Goal: Book appointment/travel/reservation

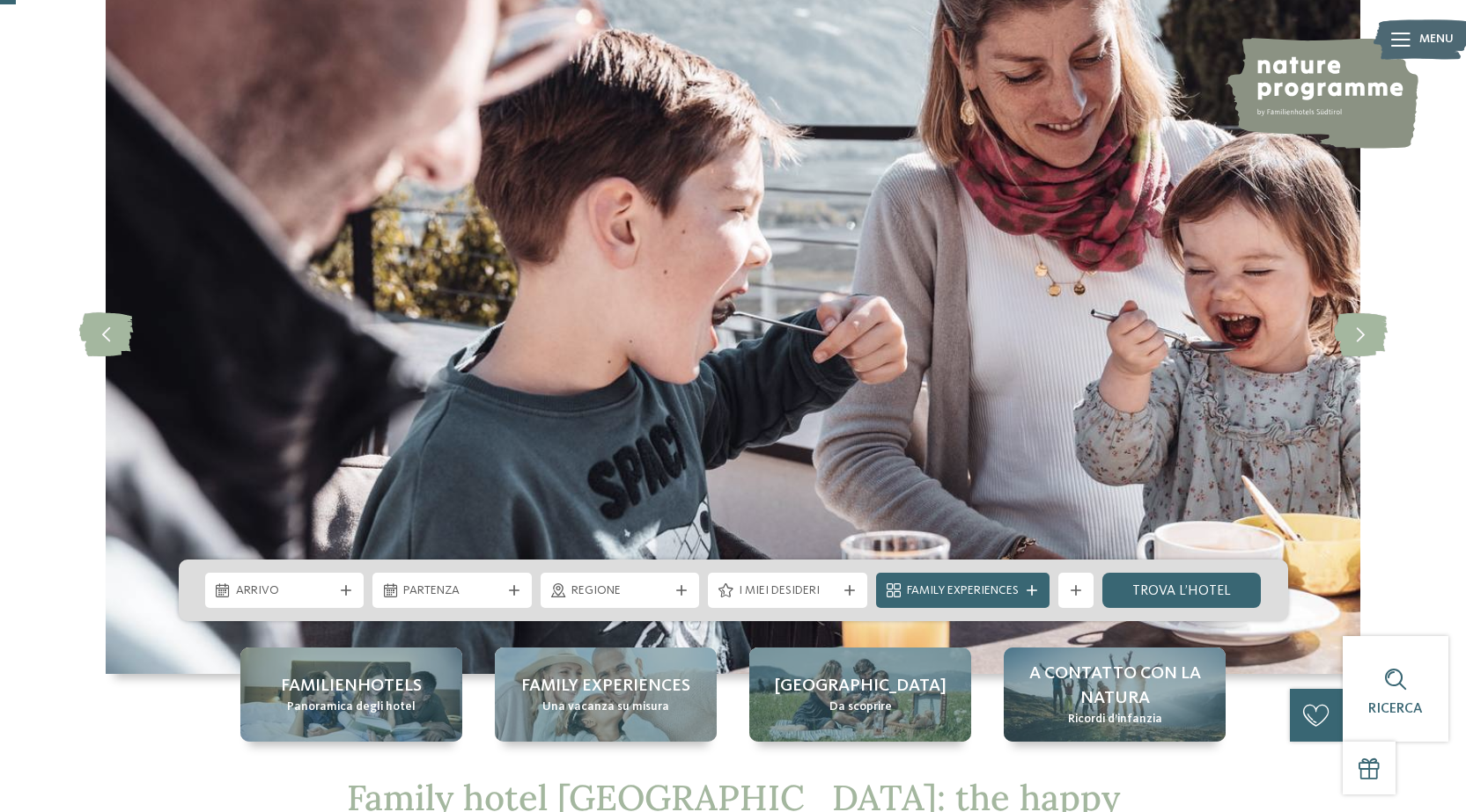
scroll to position [88, 0]
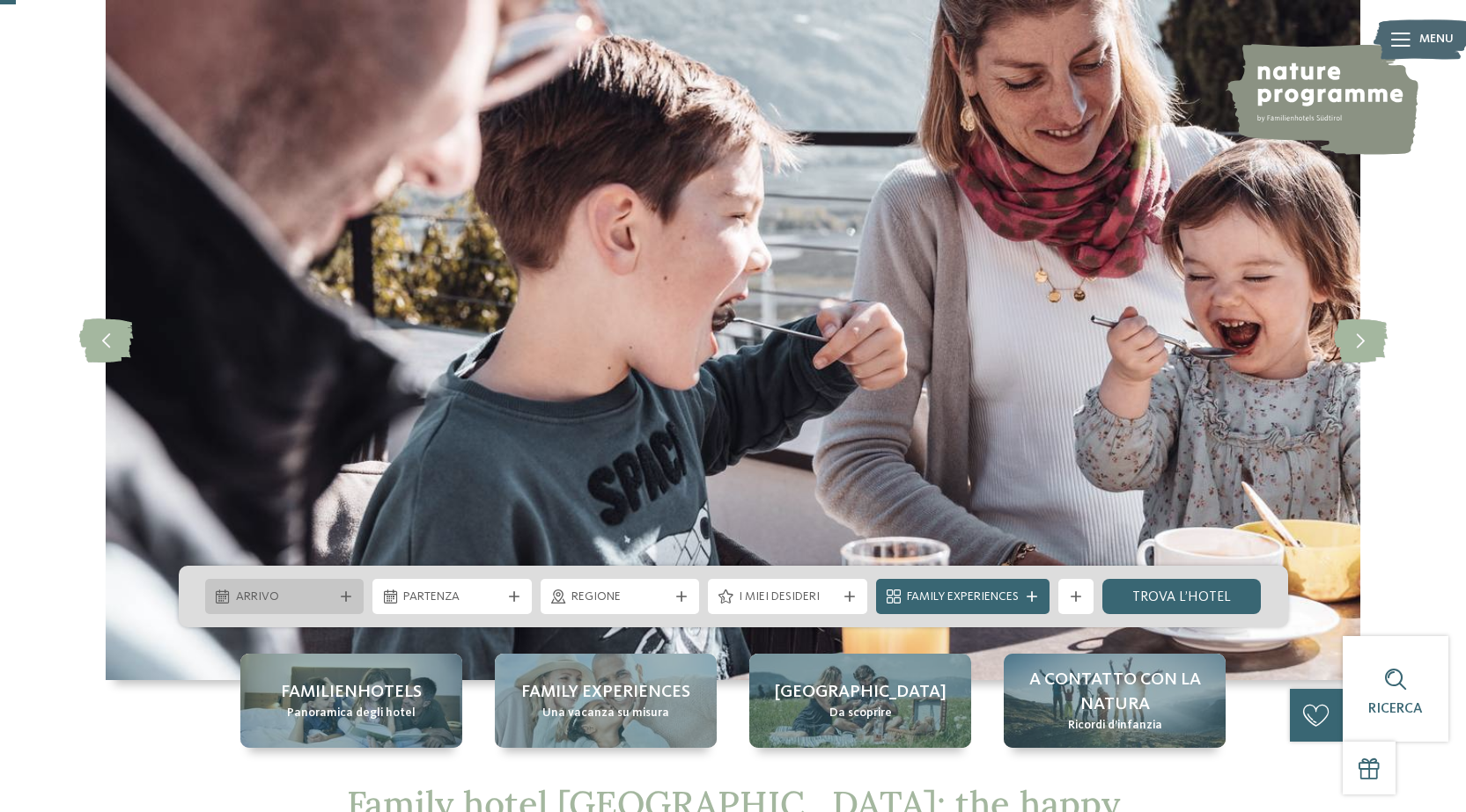
click at [337, 593] on div at bounding box center [345, 596] width 18 height 10
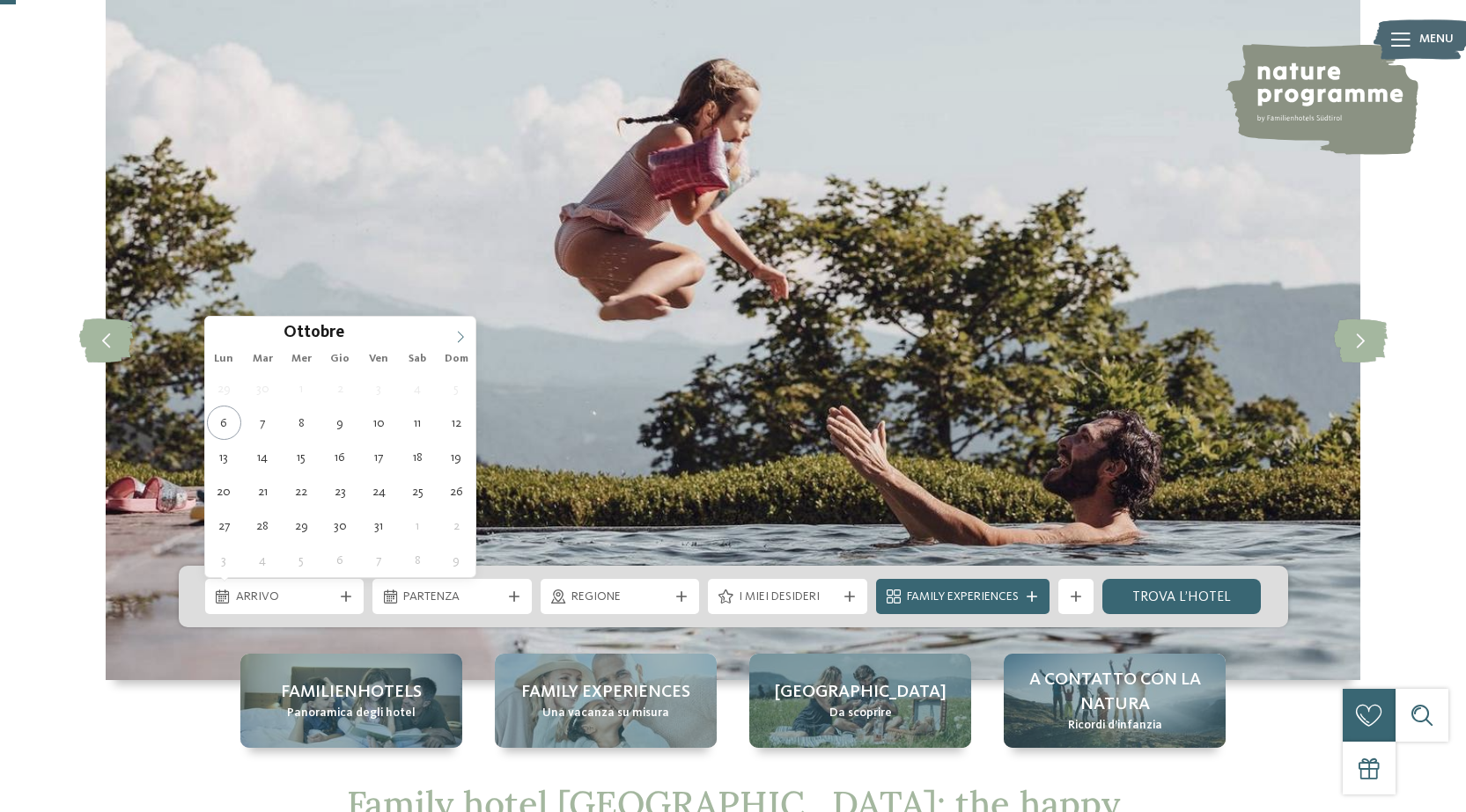
click at [463, 333] on icon at bounding box center [460, 337] width 12 height 12
click at [451, 328] on div at bounding box center [451, 328] width 0 height 0
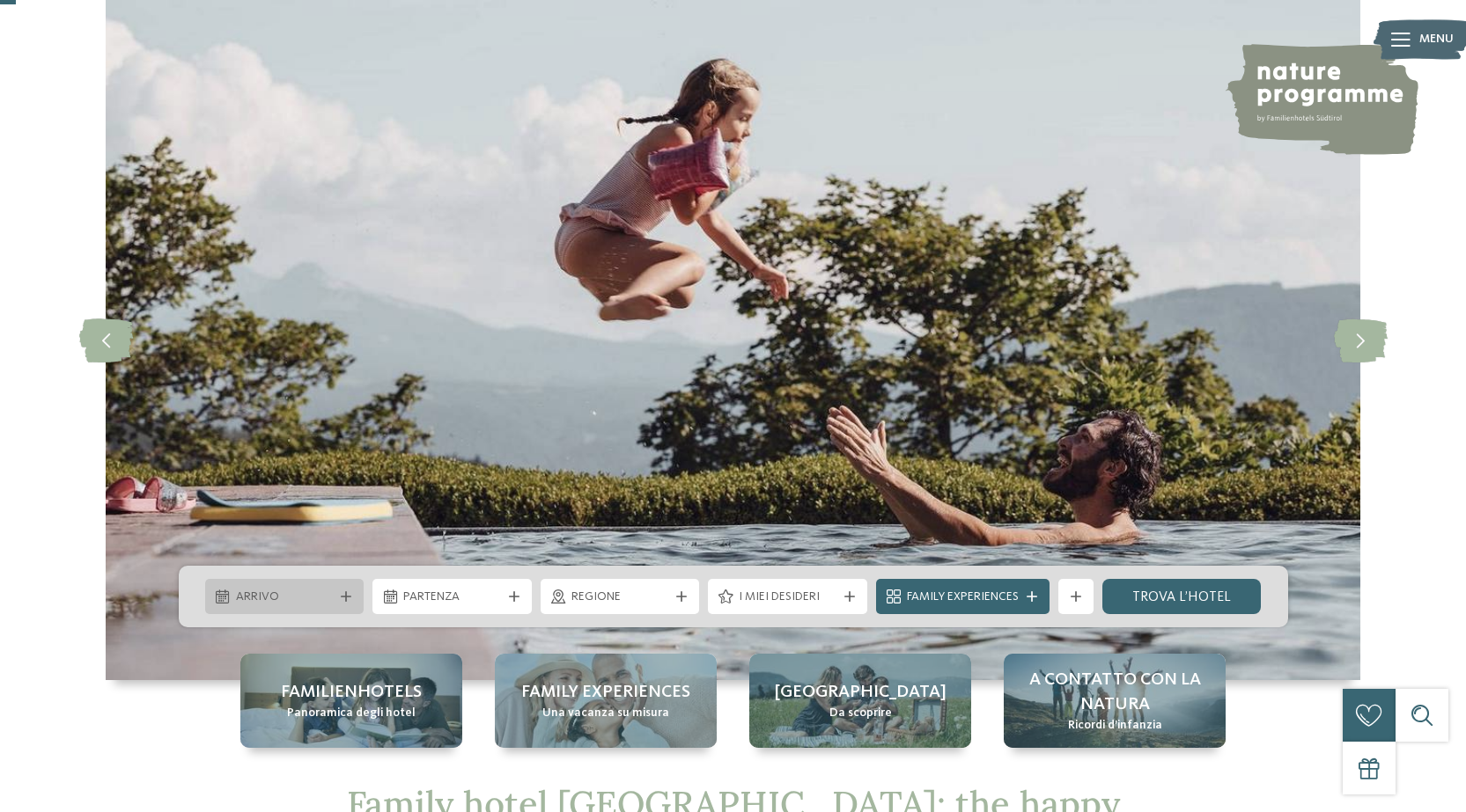
click at [304, 592] on span "Arrivo" at bounding box center [285, 597] width 98 height 18
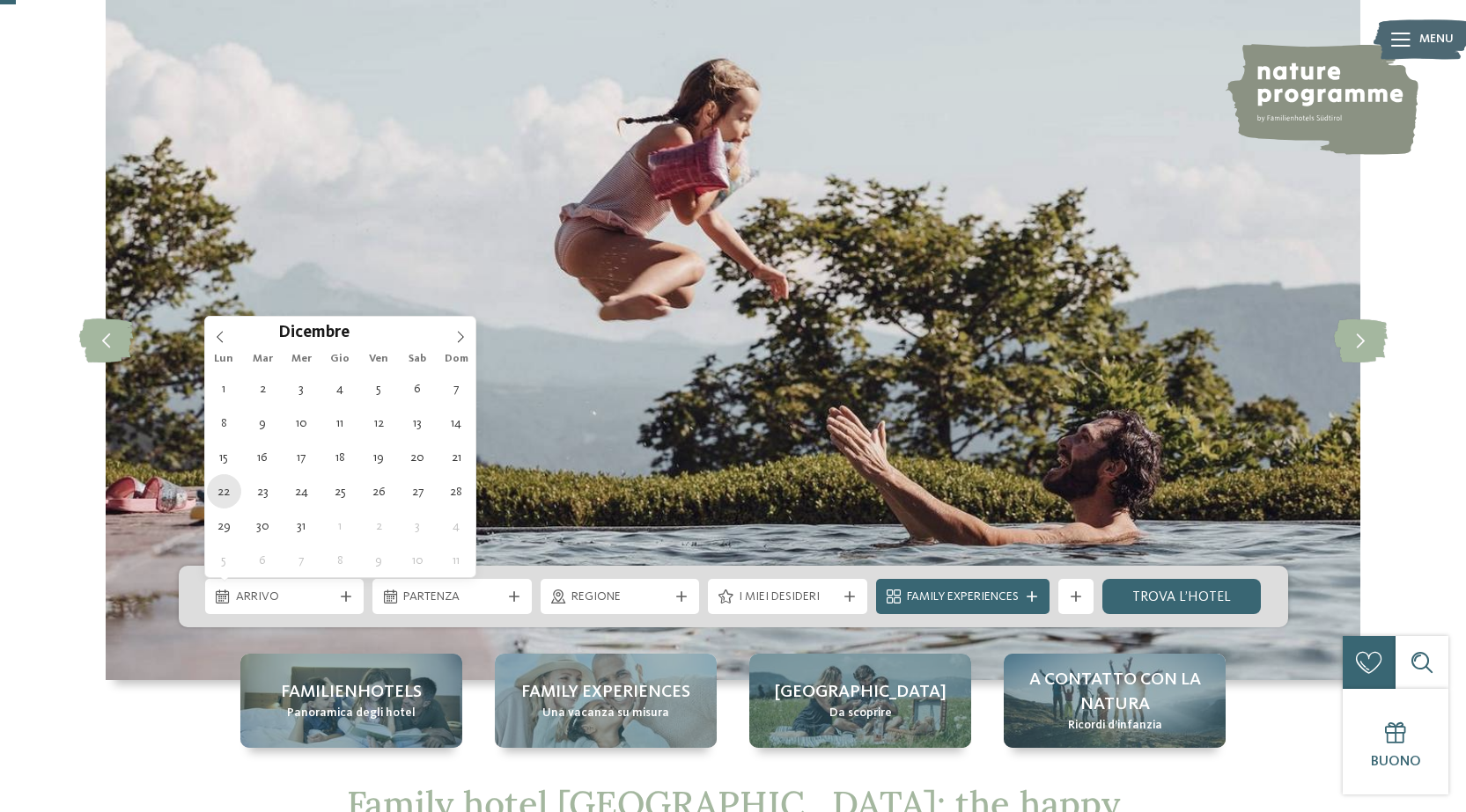
type div "22.12.2025"
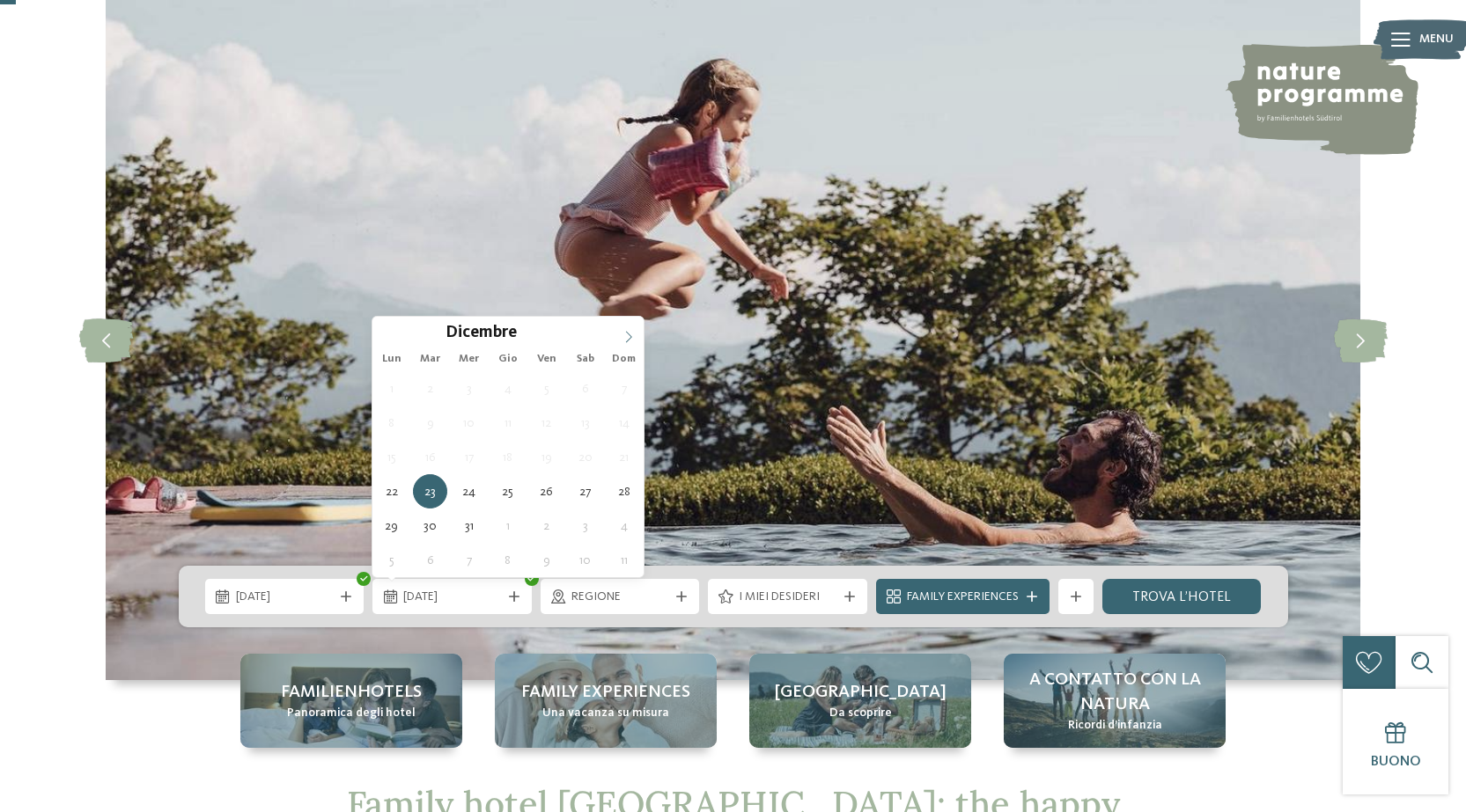
type input "****"
click at [631, 337] on icon at bounding box center [628, 337] width 12 height 12
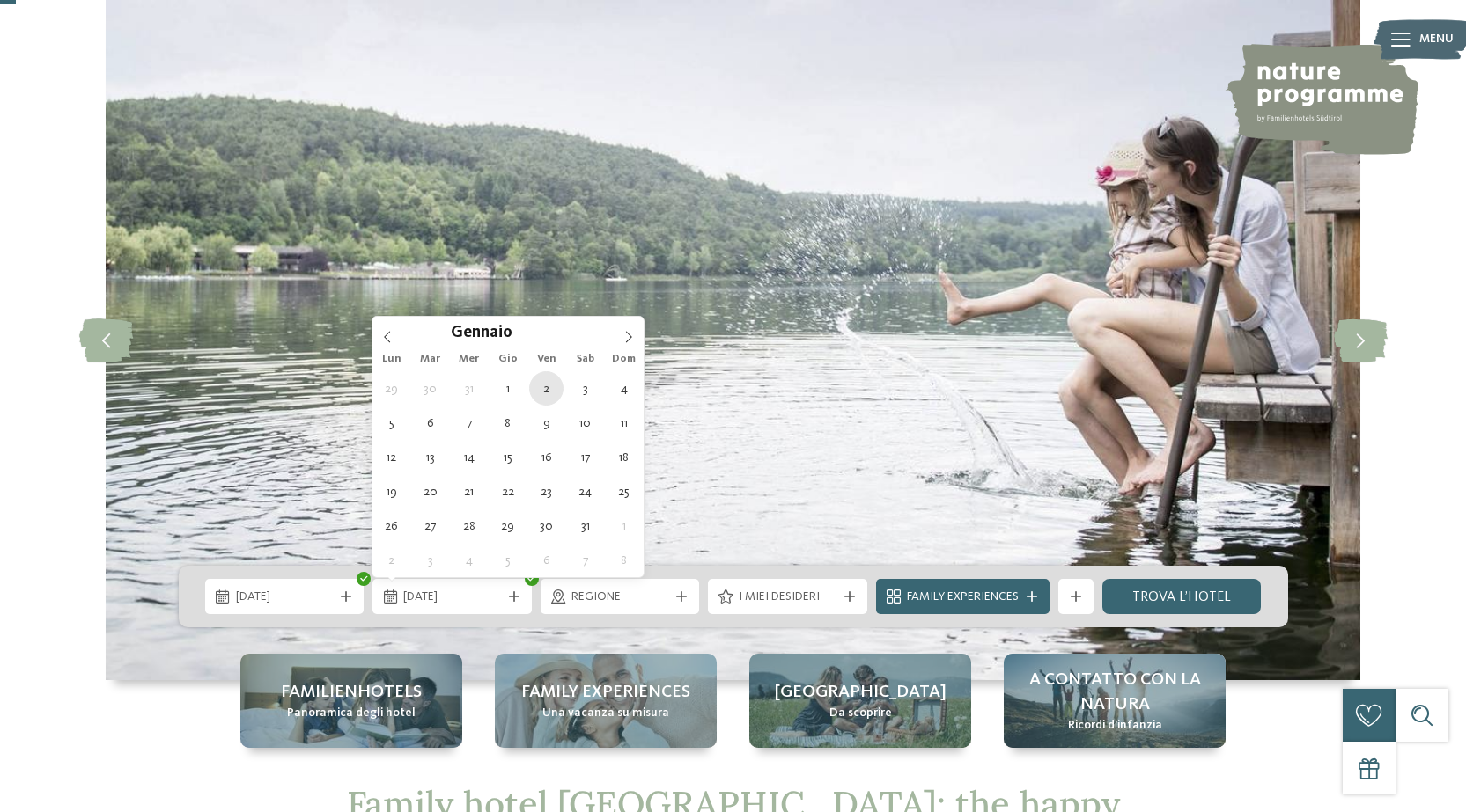
type div "02.01.2026"
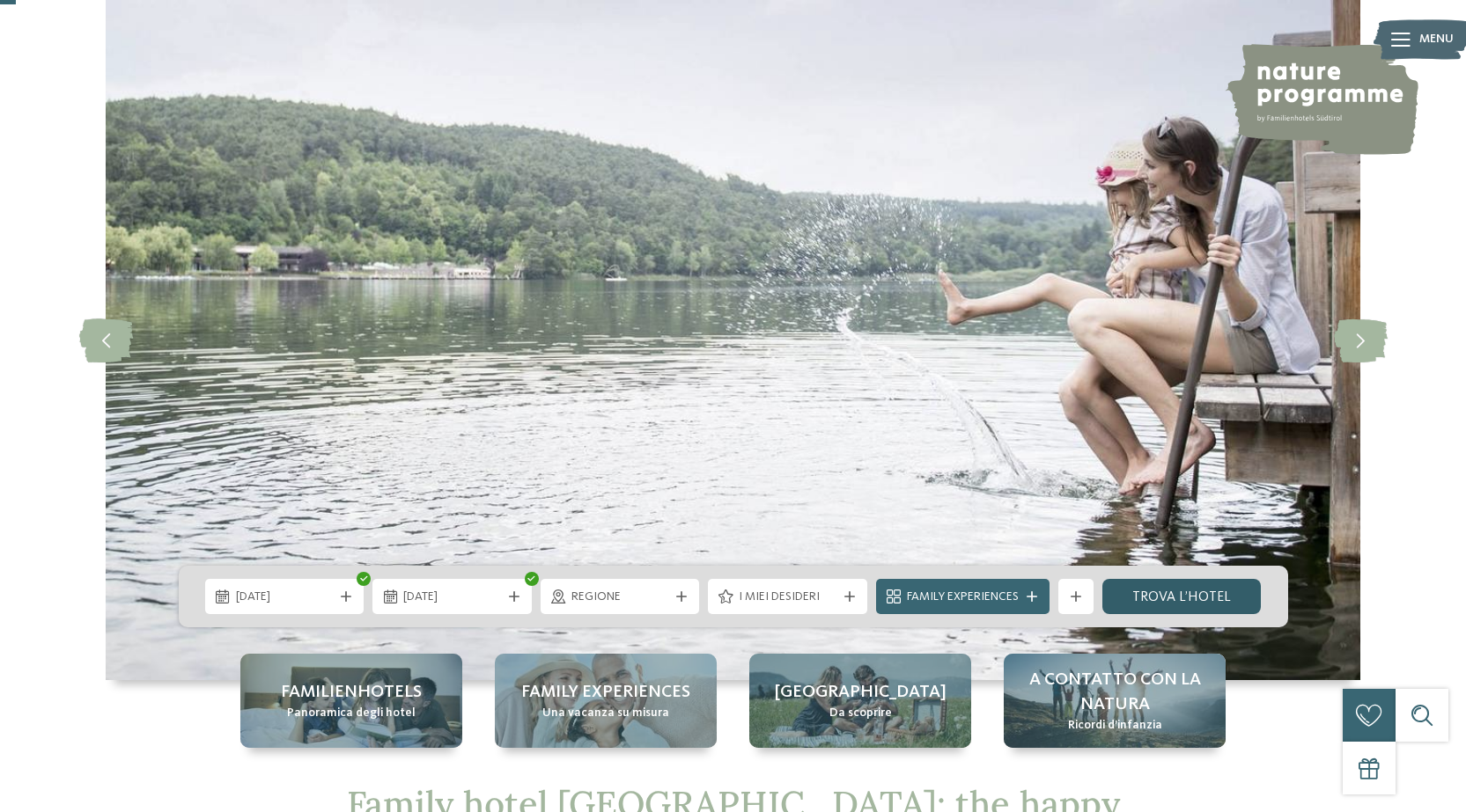
click at [1230, 598] on link "trova l’hotel" at bounding box center [1182, 597] width 160 height 35
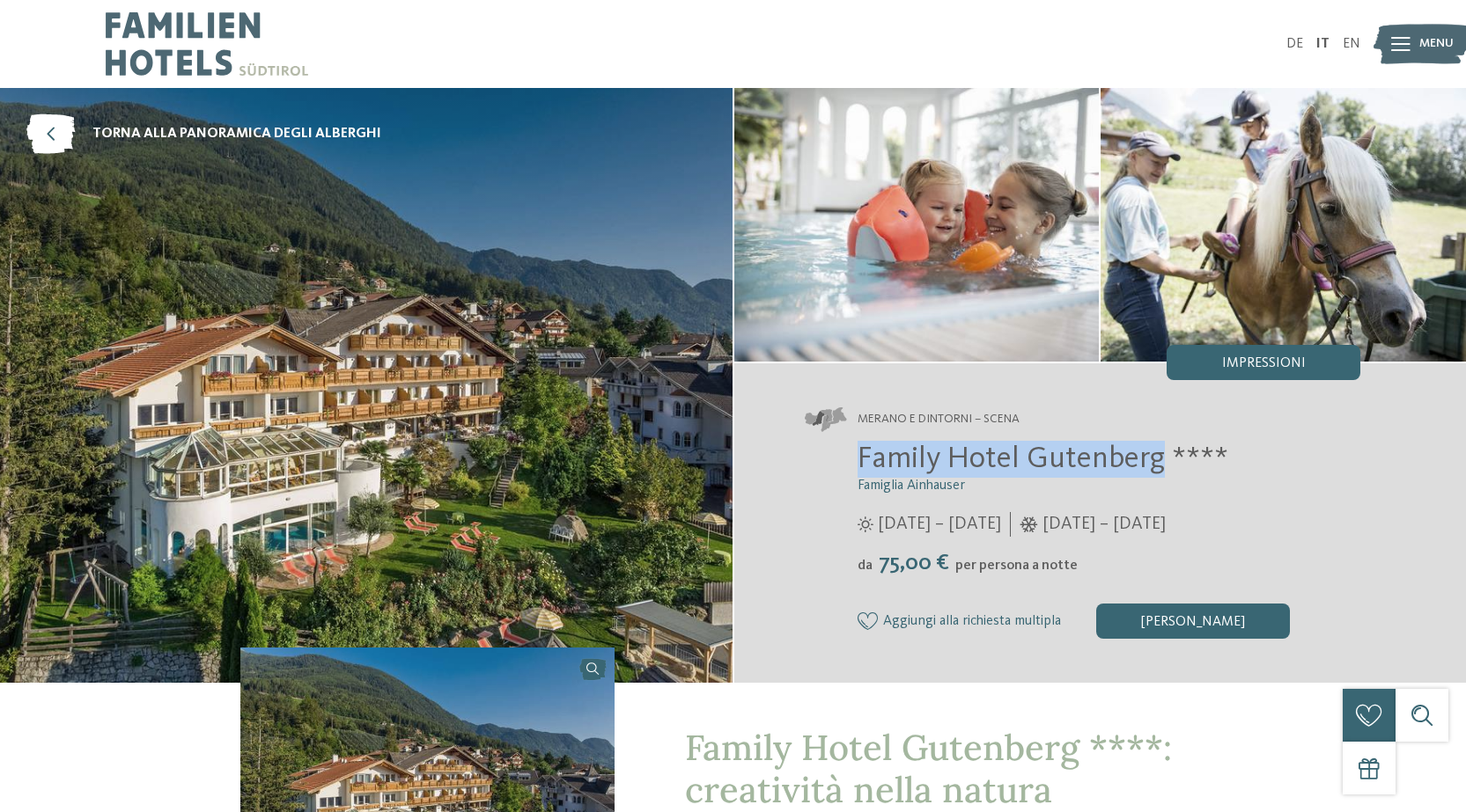
drag, startPoint x: 851, startPoint y: 467, endPoint x: 1158, endPoint y: 457, distance: 307.2
click at [1158, 457] on div "Family Hotel Gutenberg **** Famiglia Ainhauser [DATE] – [DATE] da" at bounding box center [1083, 540] width 557 height 198
copy span "Family Hotel Gutenberg"
